Goal: Task Accomplishment & Management: Complete application form

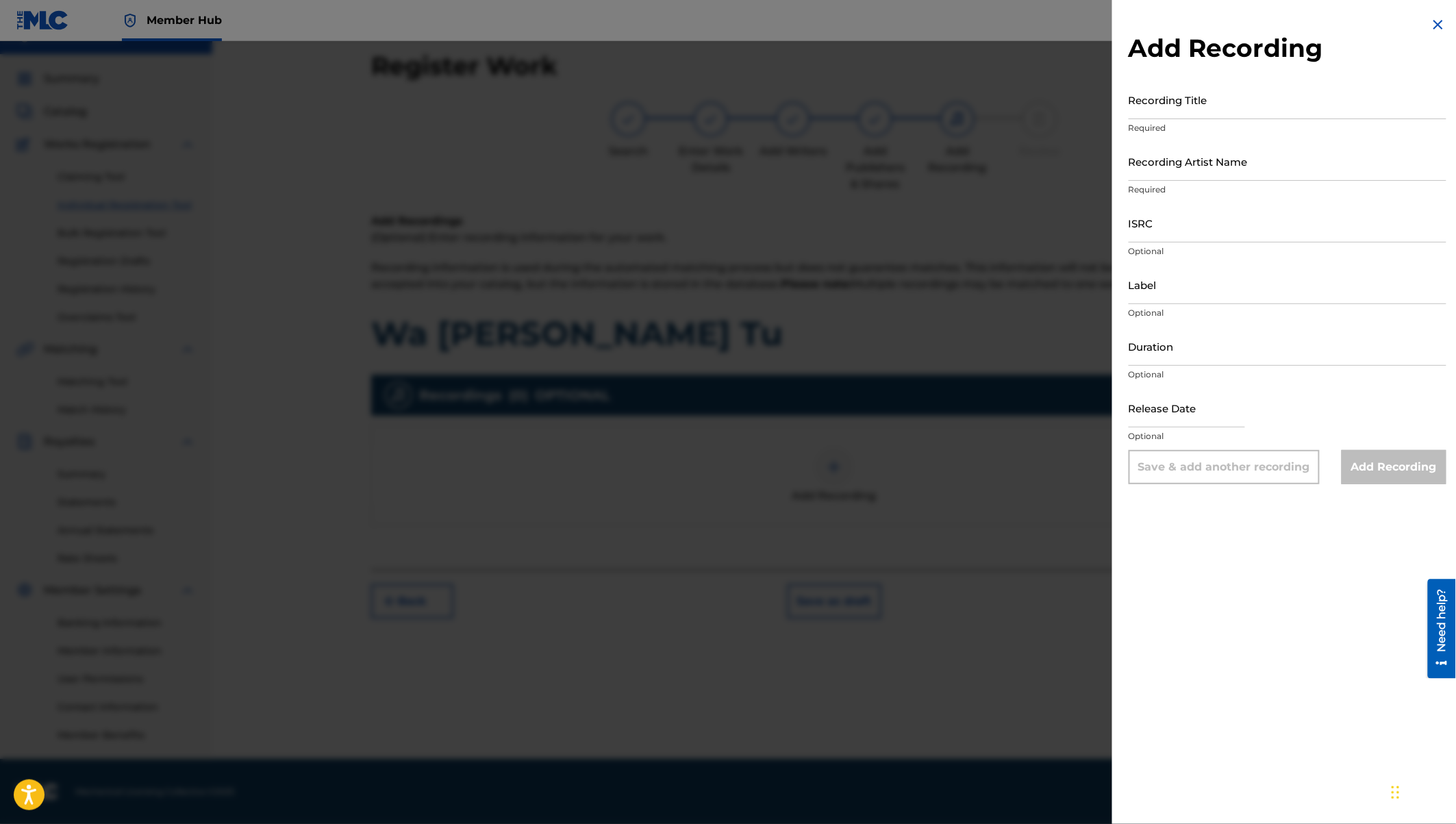
scroll to position [25, 0]
click at [1168, 98] on input "Recording Title" at bounding box center [1288, 100] width 318 height 39
click at [1138, 226] on input "ISRC" at bounding box center [1288, 223] width 318 height 39
paste input "QZWFP2469042"
type input "QZWFP2469042"
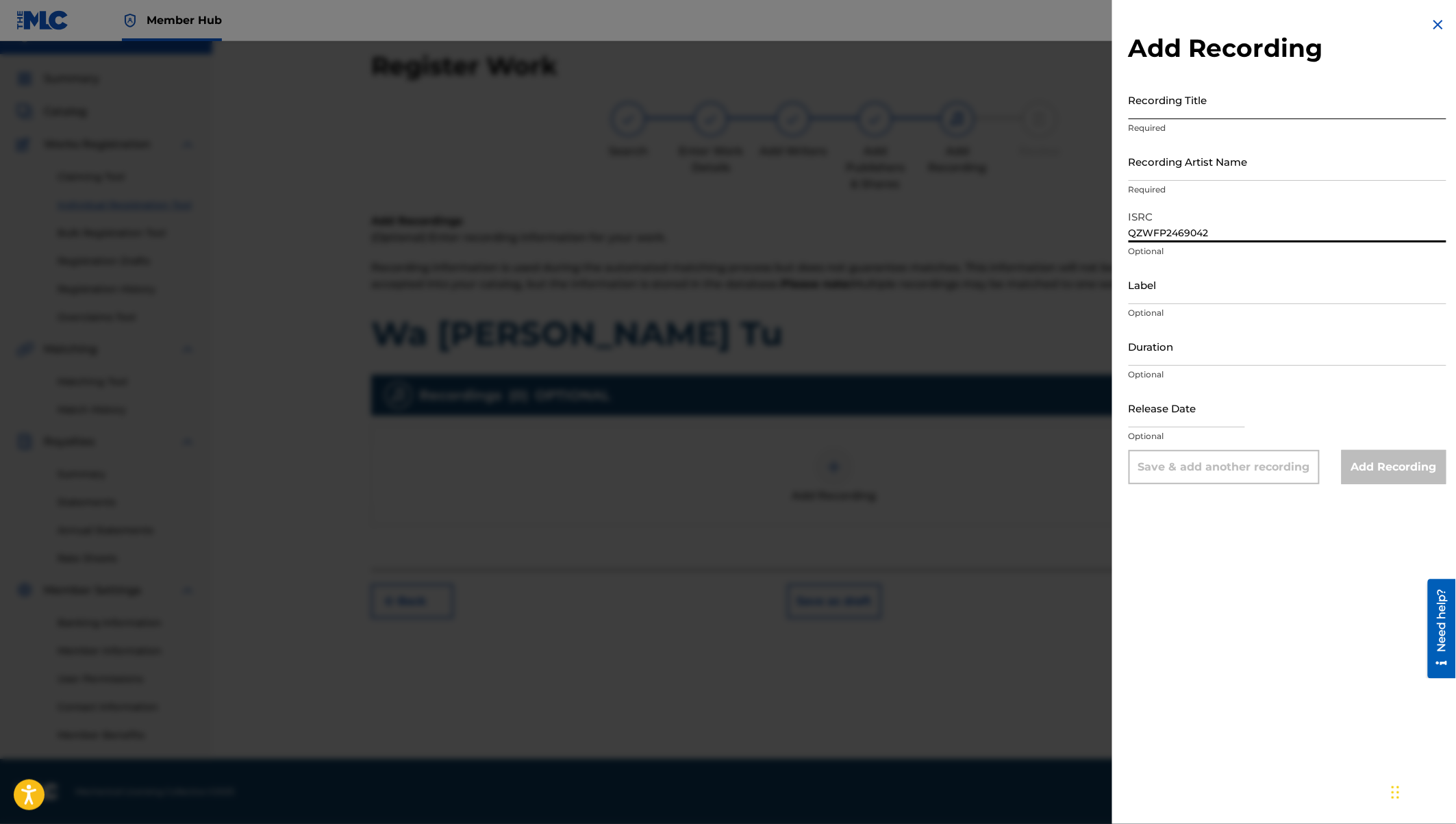
click at [1150, 98] on input "Recording Title" at bounding box center [1288, 100] width 318 height 39
type input "Wa [PERSON_NAME] Tu"
click at [1137, 166] on input "Recording Artist Name" at bounding box center [1288, 161] width 318 height 39
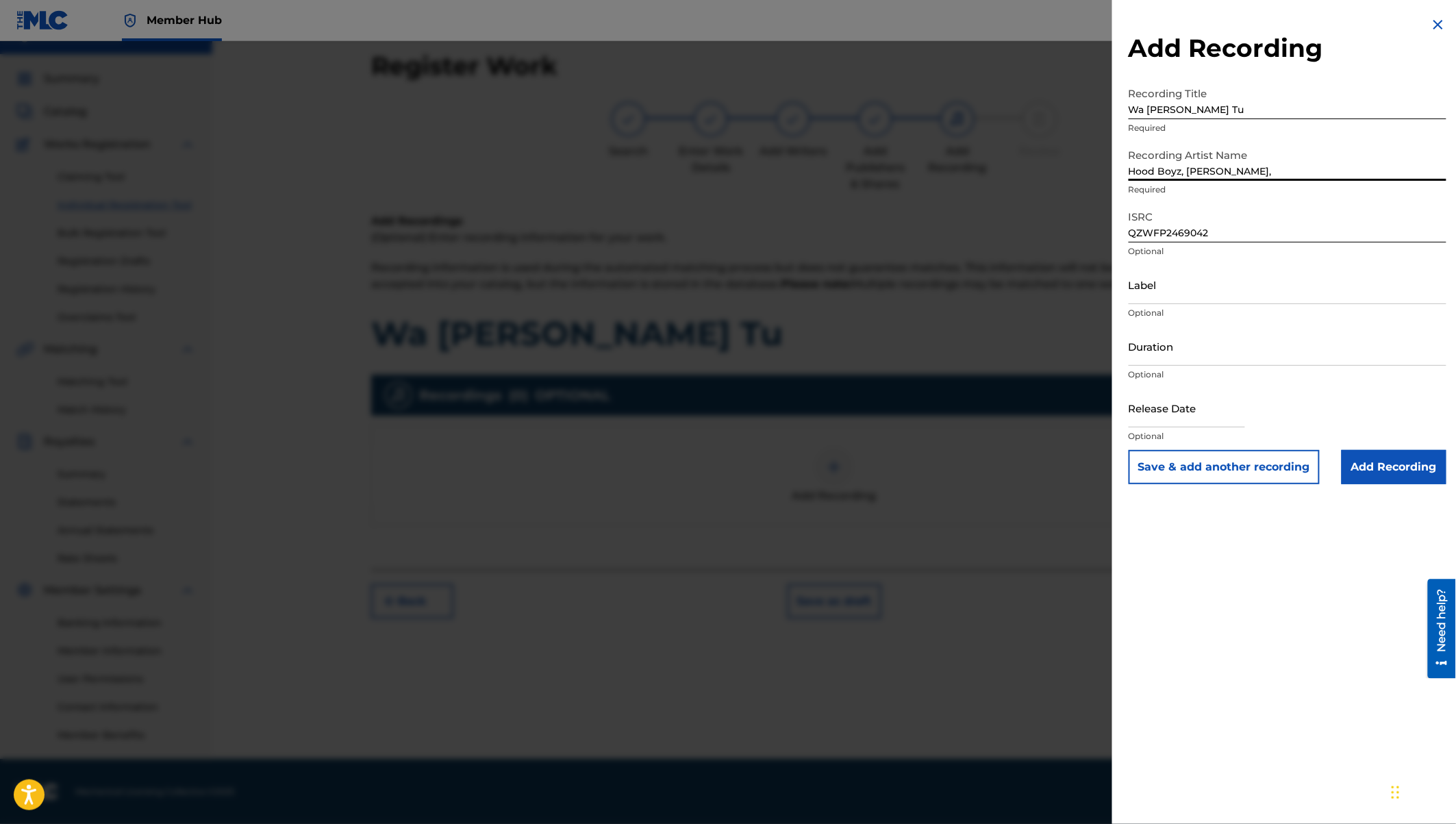
paste input "[PERSON_NAME]"
type input "Hood Boyz, [PERSON_NAME]"
click at [1160, 298] on input "Label" at bounding box center [1288, 285] width 318 height 39
type input "F"
click at [1156, 357] on input "Duration" at bounding box center [1288, 347] width 318 height 39
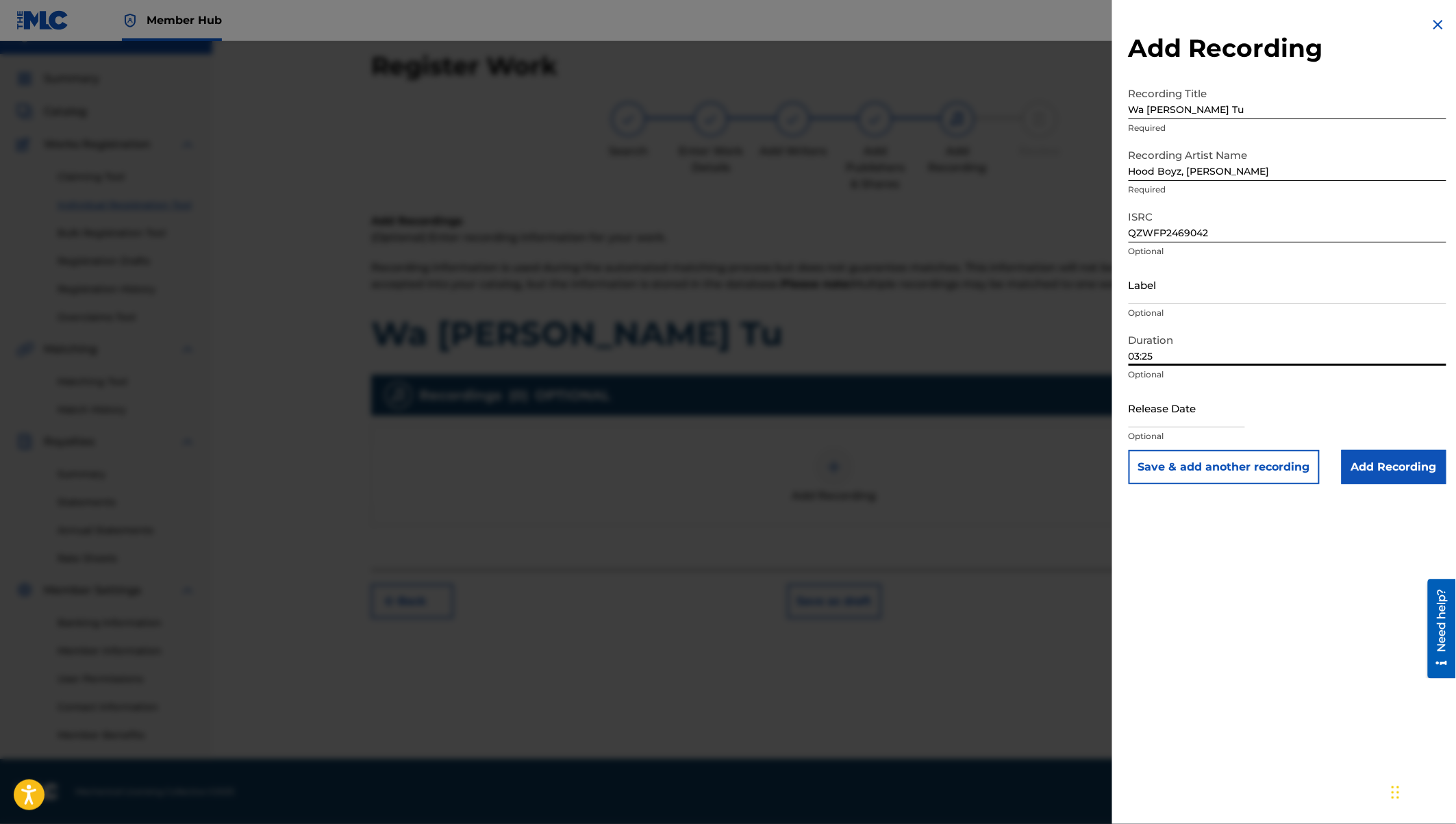
type input "03:25"
click at [1164, 411] on input "text" at bounding box center [1187, 408] width 117 height 39
select select "8"
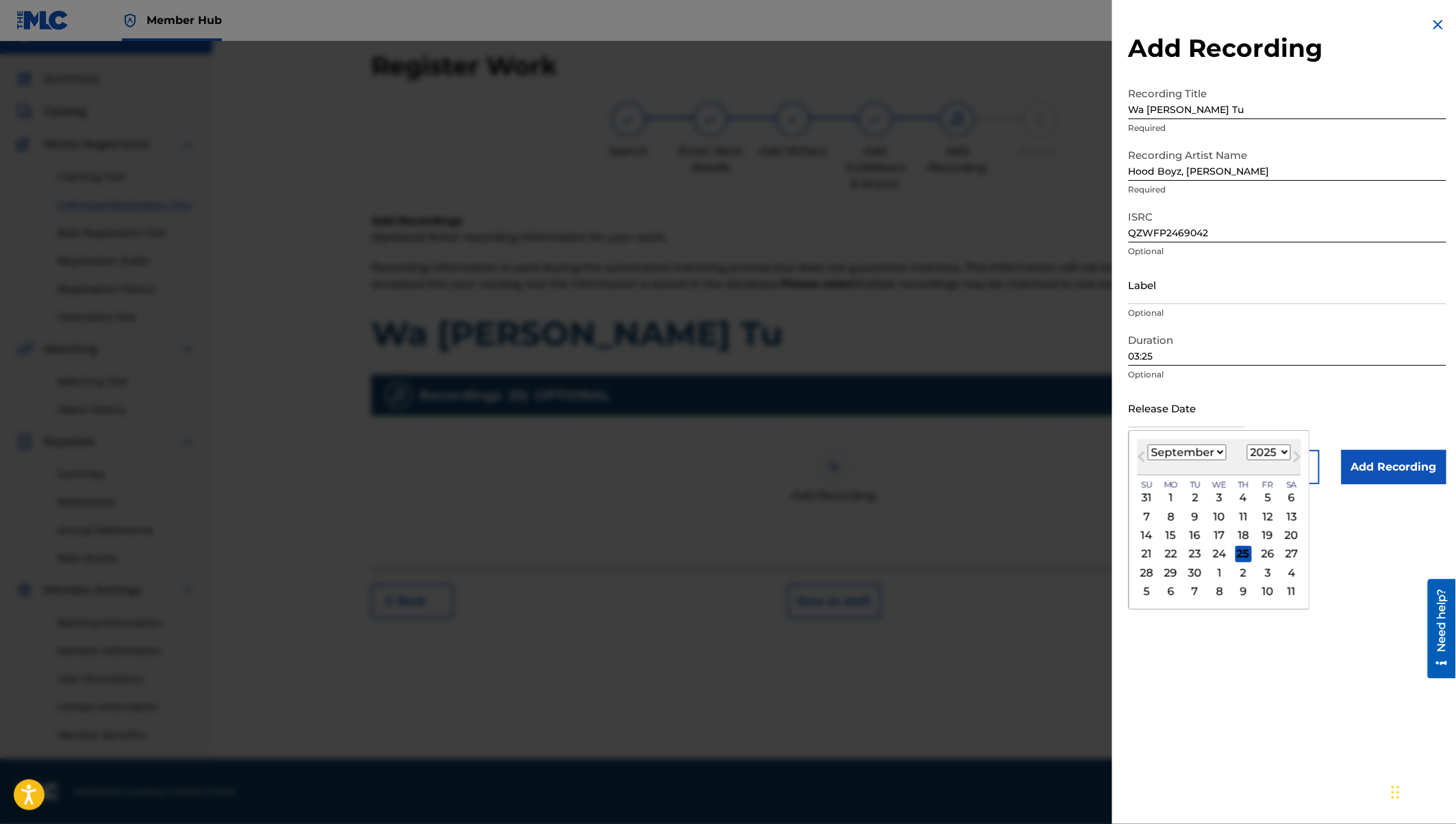
click at [1268, 451] on select "1900 1901 1902 1903 1904 1905 1906 1907 1908 1909 1910 1911 1912 1913 1914 1915…" at bounding box center [1269, 452] width 44 height 16
select select "2024"
click at [1207, 450] on select "January February March April May June July August September October November De…" at bounding box center [1187, 452] width 79 height 16
select select "9"
click at [1219, 516] on div "9" at bounding box center [1219, 516] width 16 height 16
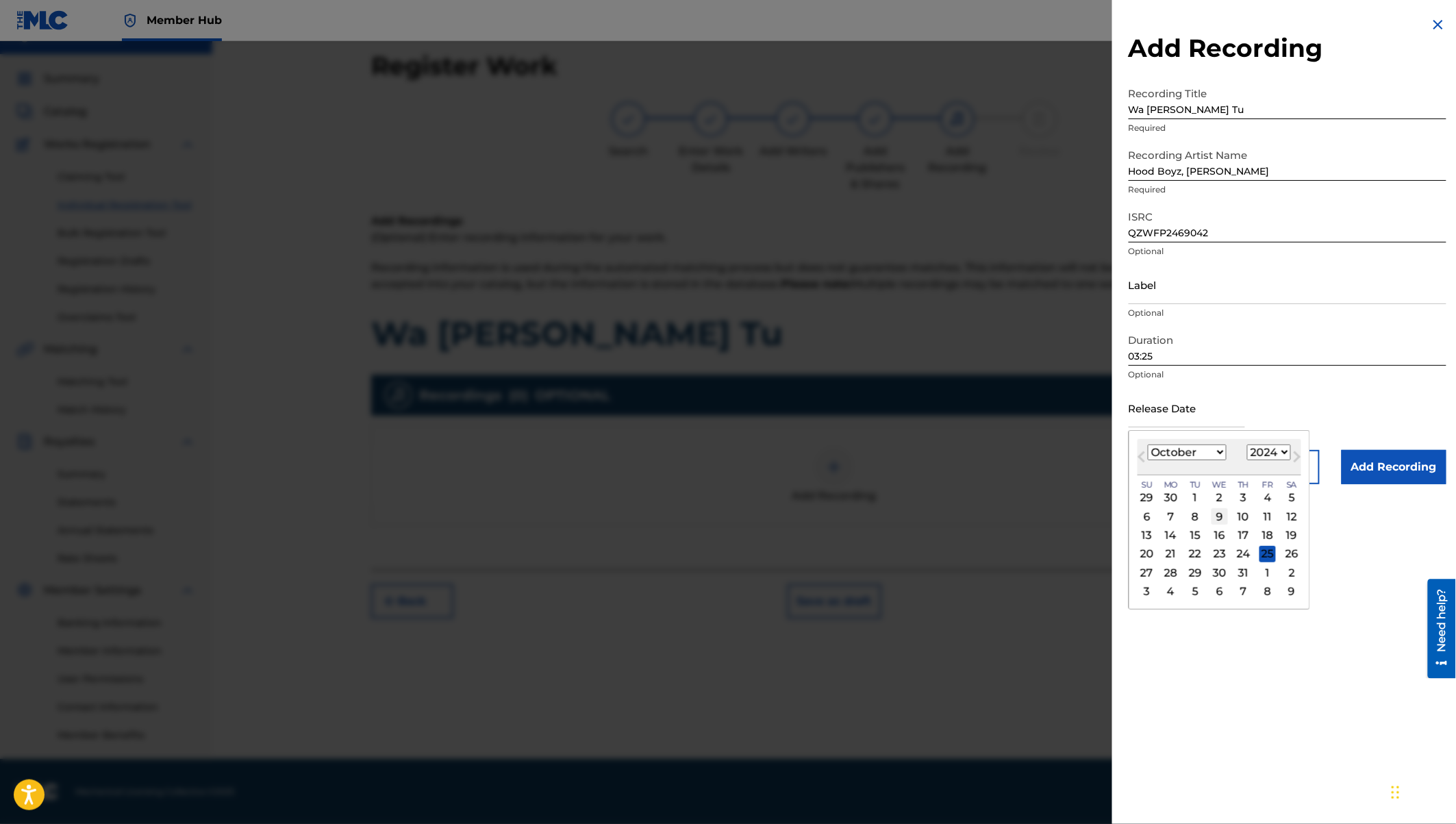
type input "[DATE]"
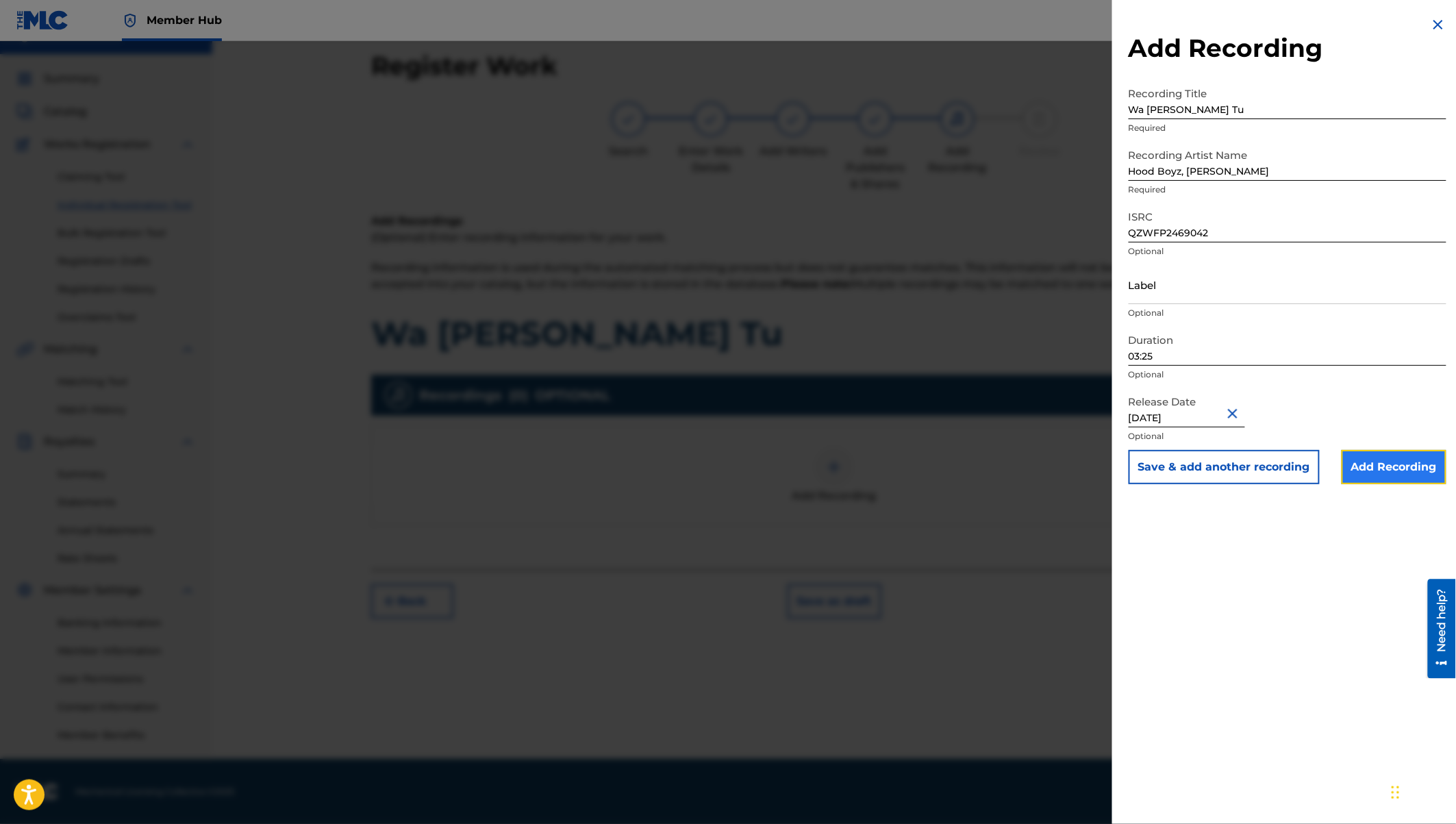
click at [1377, 468] on input "Add Recording" at bounding box center [1394, 467] width 105 height 35
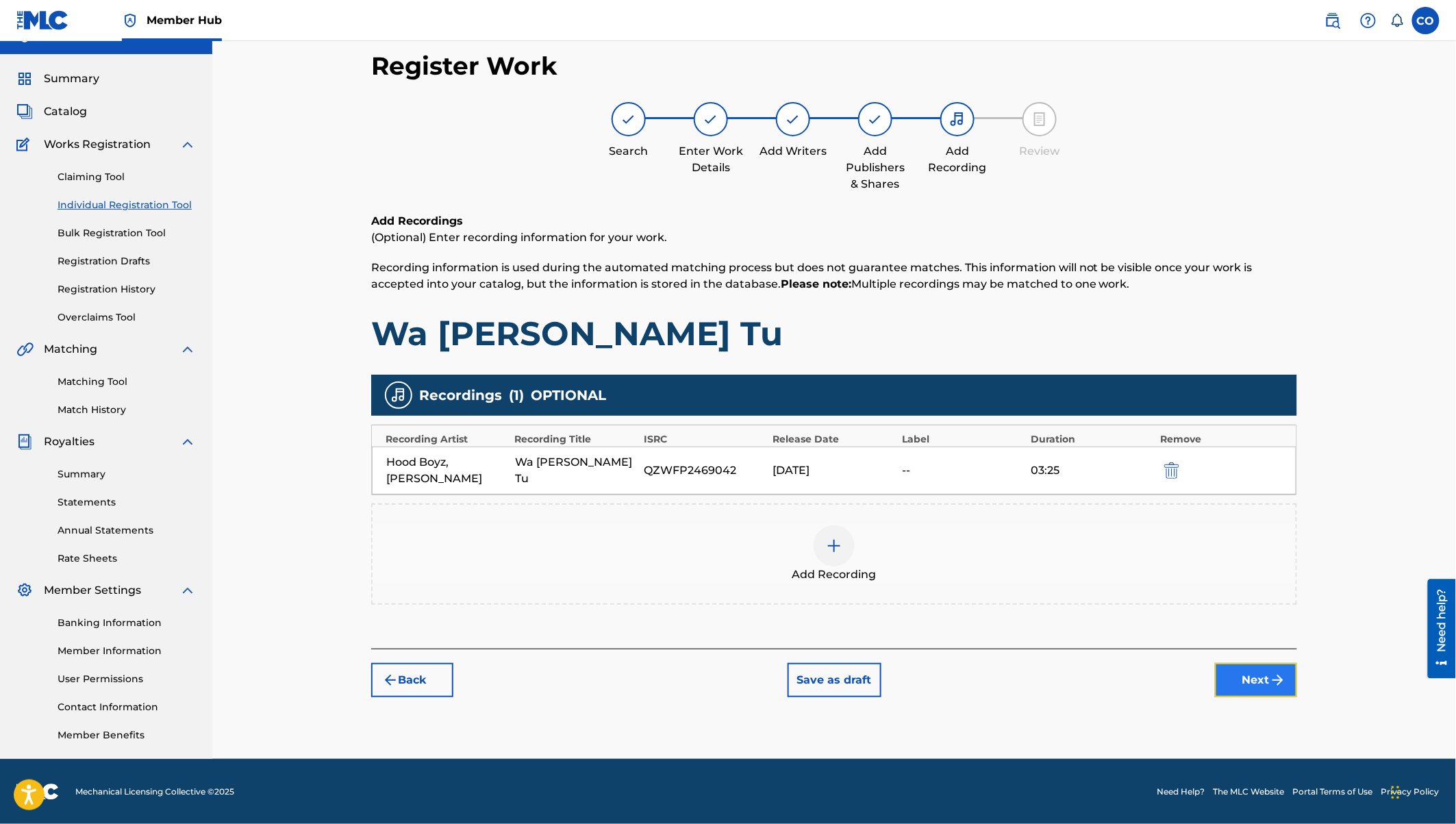
click at [1266, 668] on button "Next" at bounding box center [1256, 680] width 82 height 35
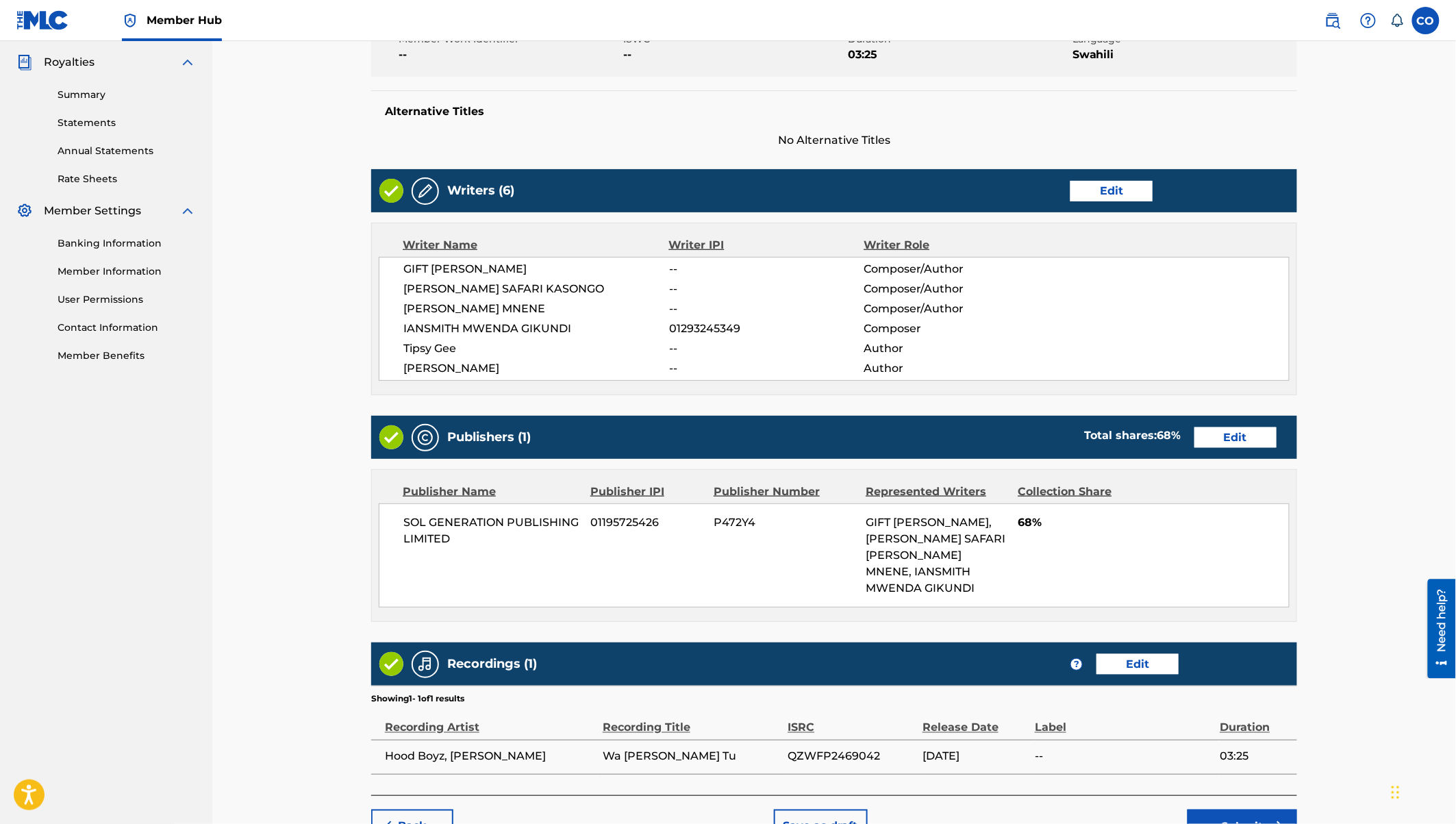
scroll to position [501, 0]
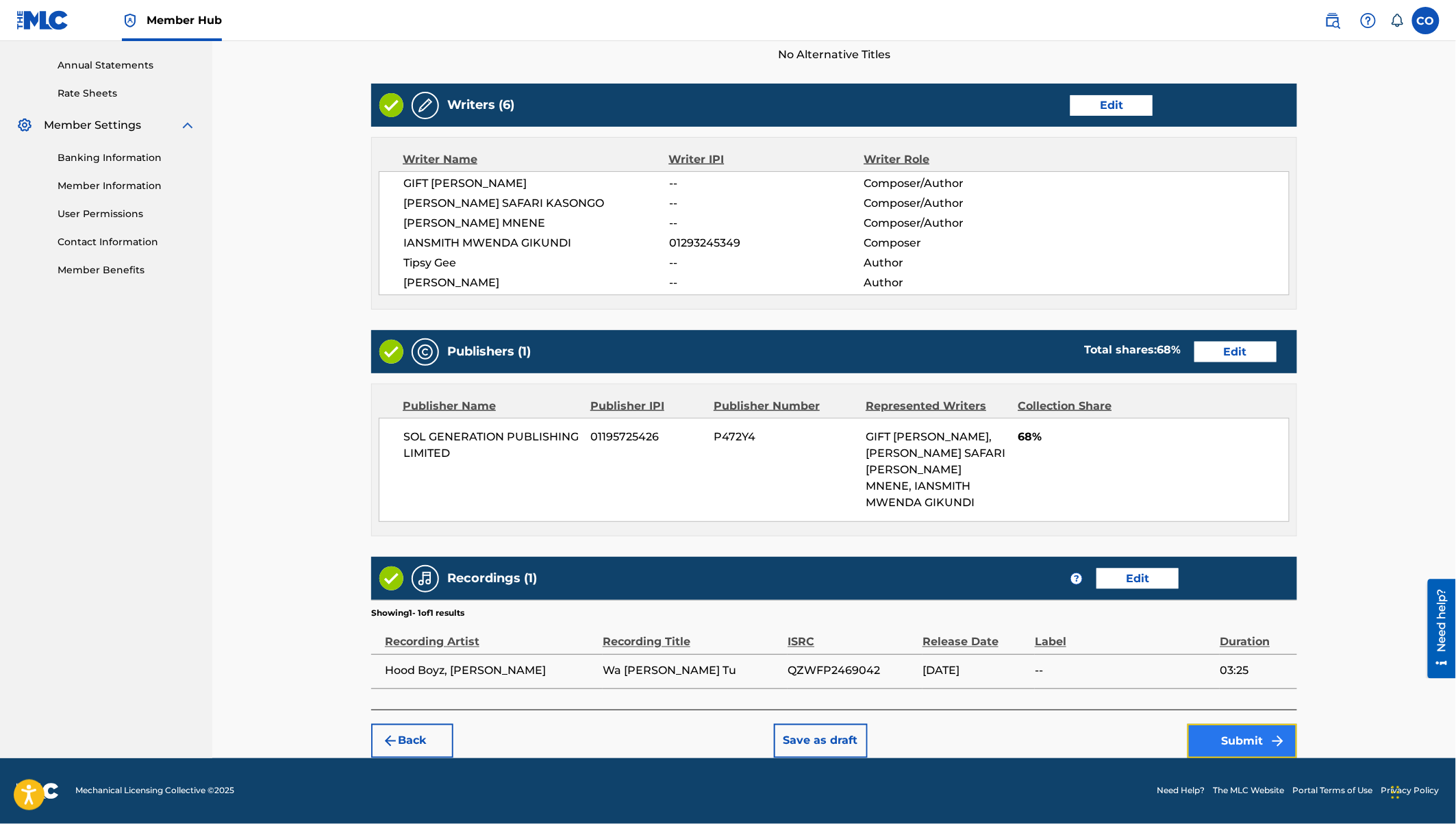
click at [1243, 745] on button "Submit" at bounding box center [1243, 741] width 110 height 35
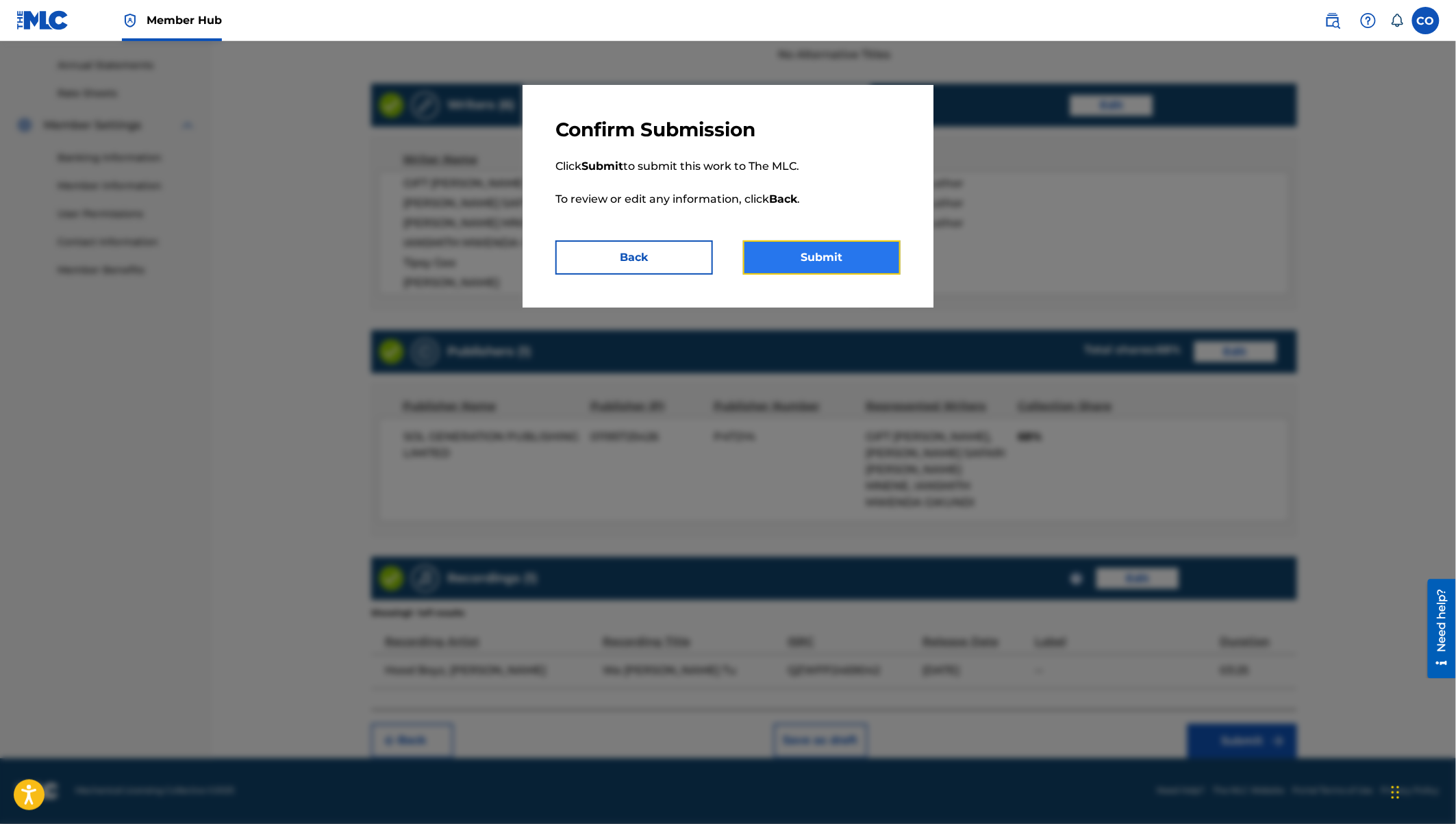
click at [809, 256] on button "Submit" at bounding box center [822, 258] width 157 height 35
